Goal: Navigation & Orientation: Find specific page/section

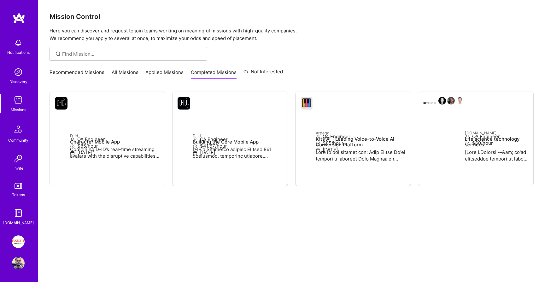
click at [60, 70] on link "Recommended Missions" at bounding box center [76, 74] width 55 height 10
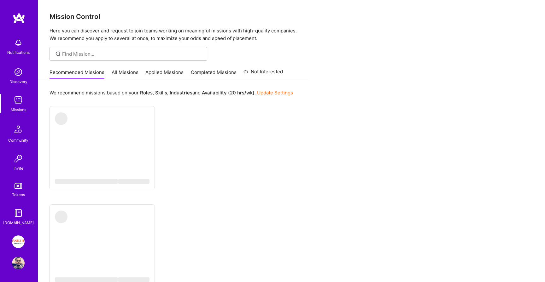
click at [130, 71] on link "All Missions" at bounding box center [125, 74] width 27 height 10
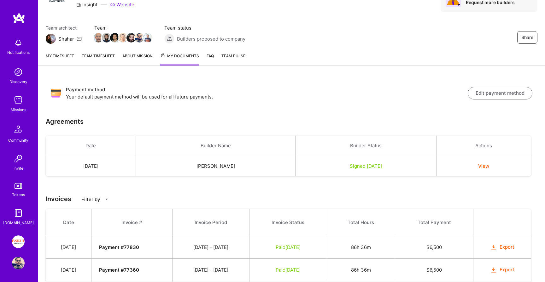
scroll to position [23, 0]
